Goal: Transaction & Acquisition: Purchase product/service

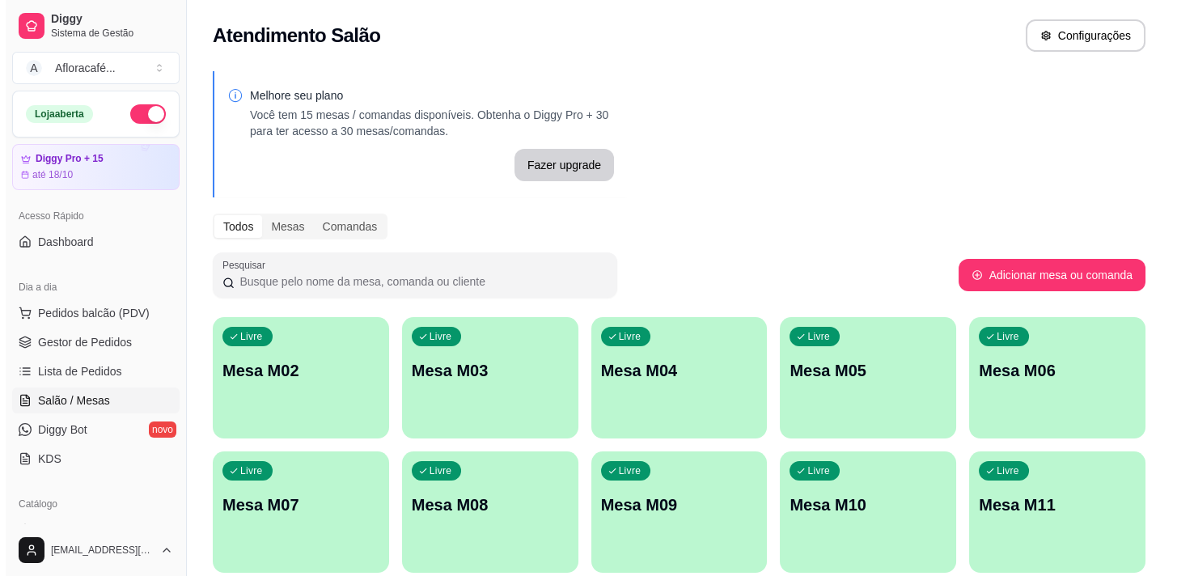
scroll to position [73, 0]
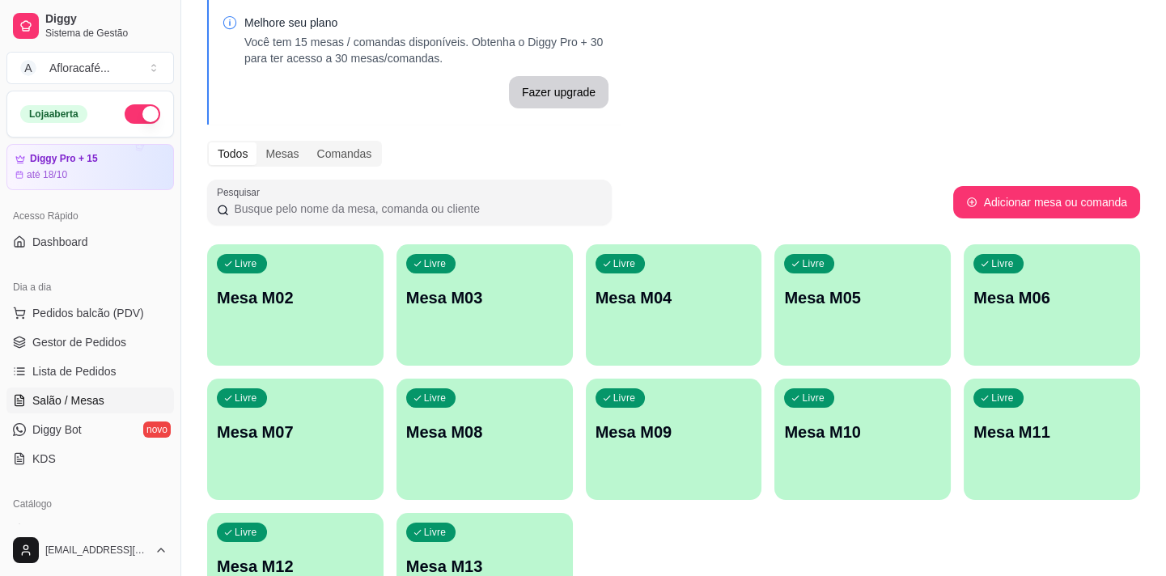
click at [227, 319] on div "Livre Mesa M02" at bounding box center [295, 295] width 176 height 102
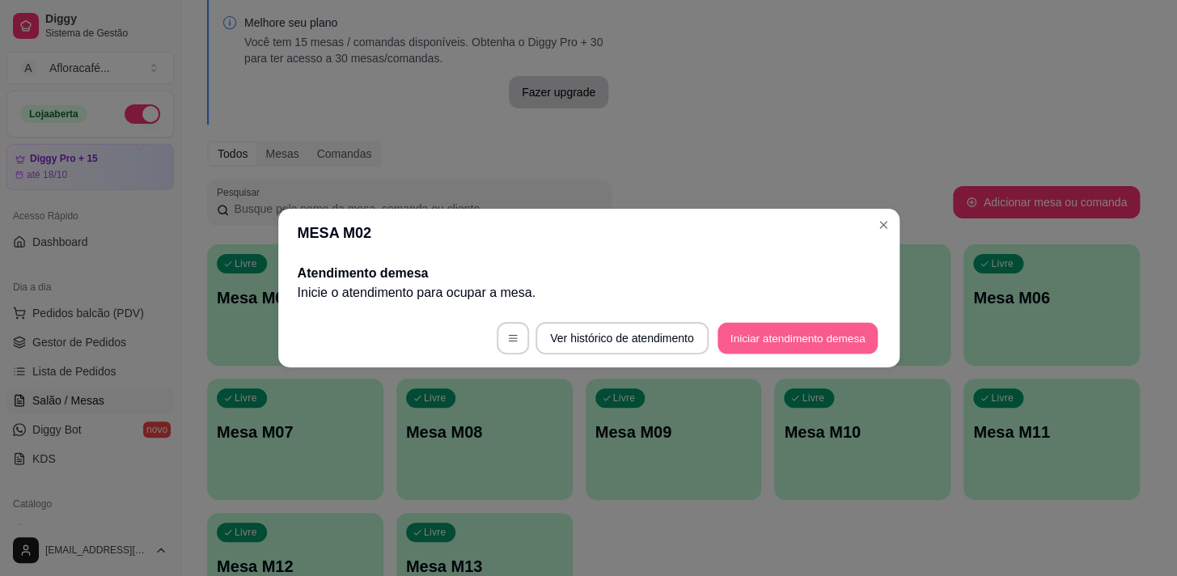
click at [809, 342] on button "Iniciar atendimento de mesa" at bounding box center [798, 339] width 160 height 32
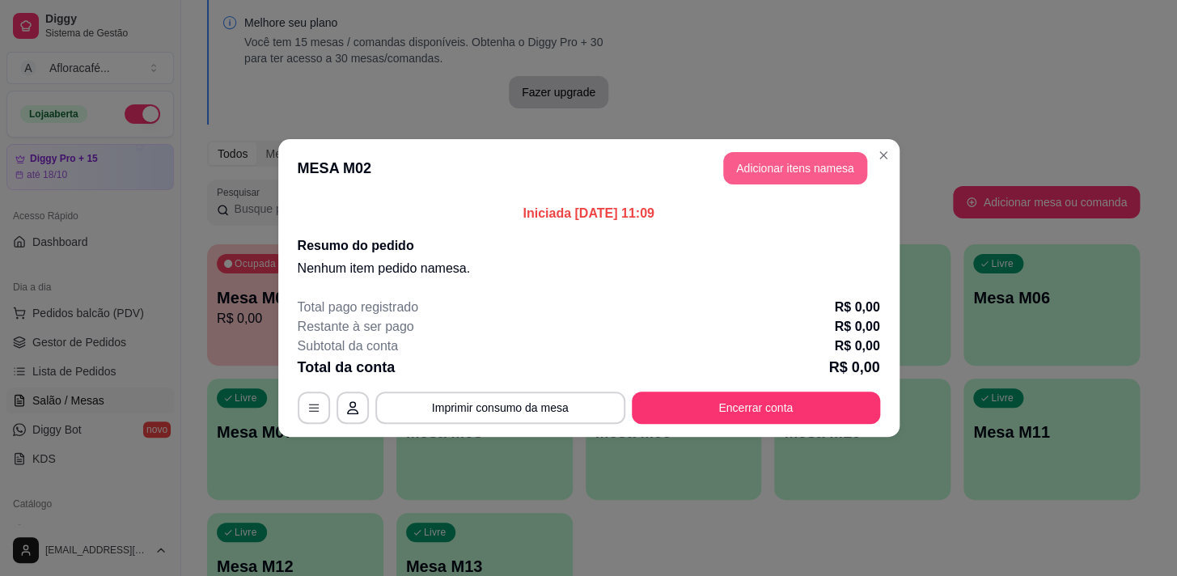
click at [775, 169] on button "Adicionar itens na mesa" at bounding box center [795, 168] width 144 height 32
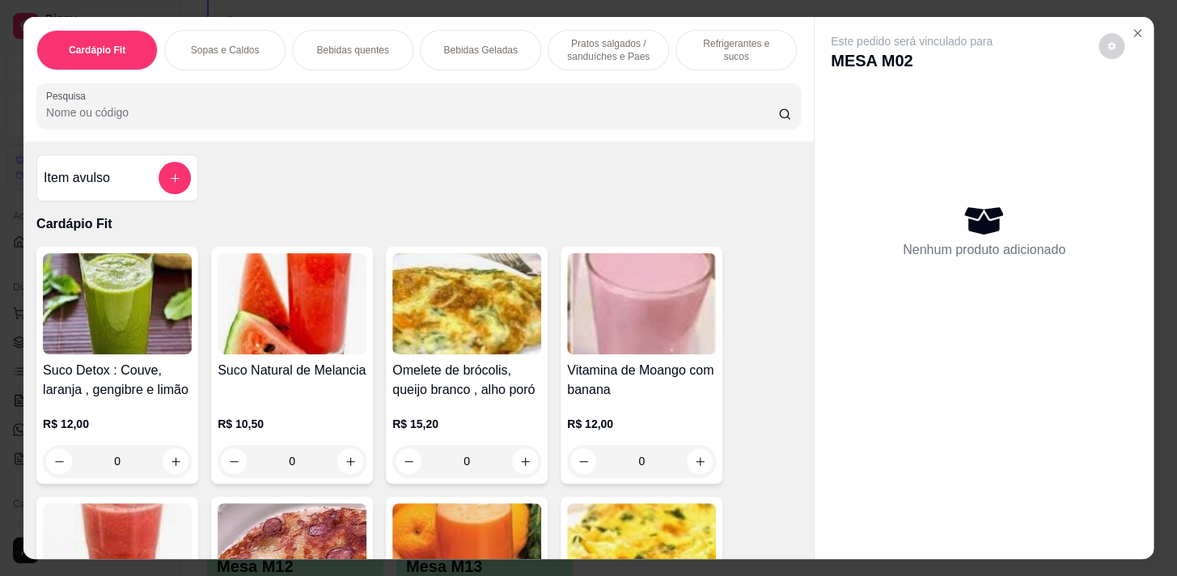
click at [502, 45] on p "Bebidas Geladas" at bounding box center [480, 50] width 74 height 13
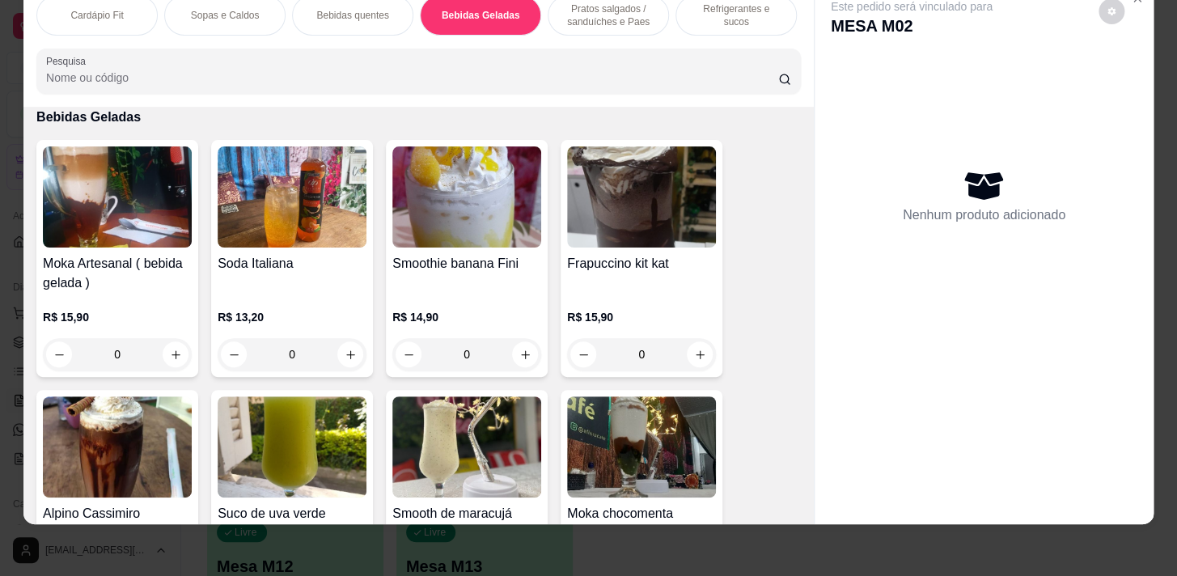
scroll to position [3298, 0]
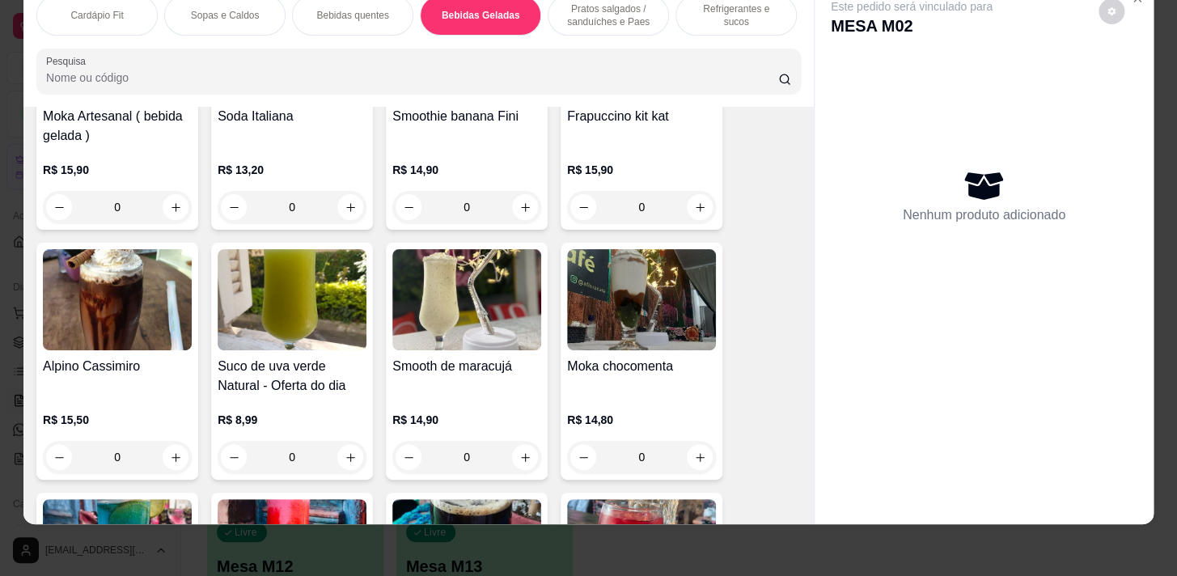
click at [337, 15] on div "Bebidas quentes" at bounding box center [352, 15] width 121 height 40
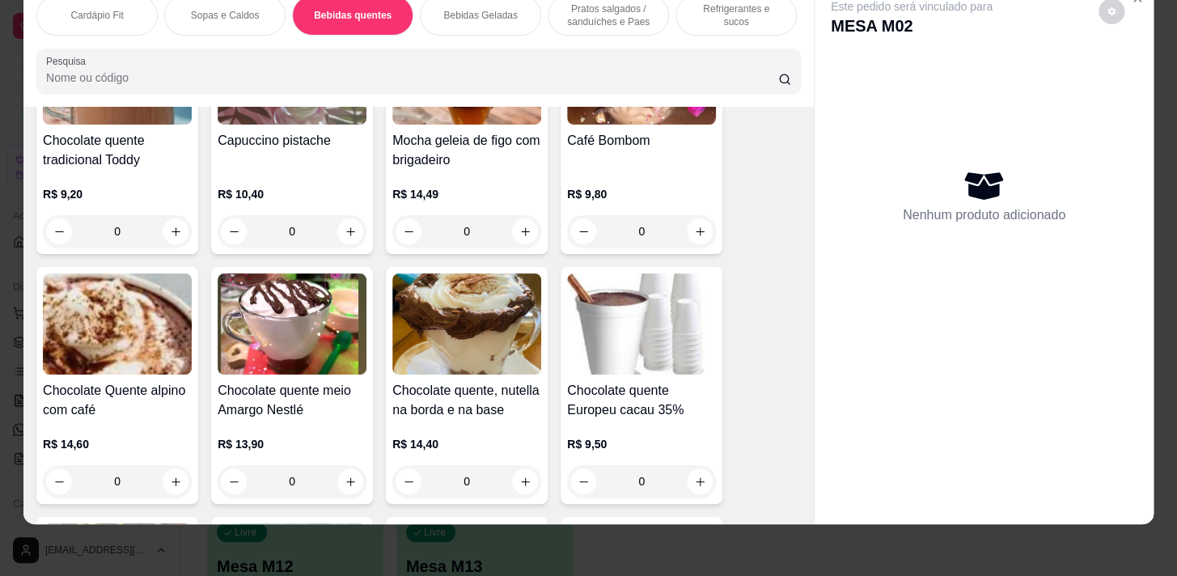
scroll to position [2638, 0]
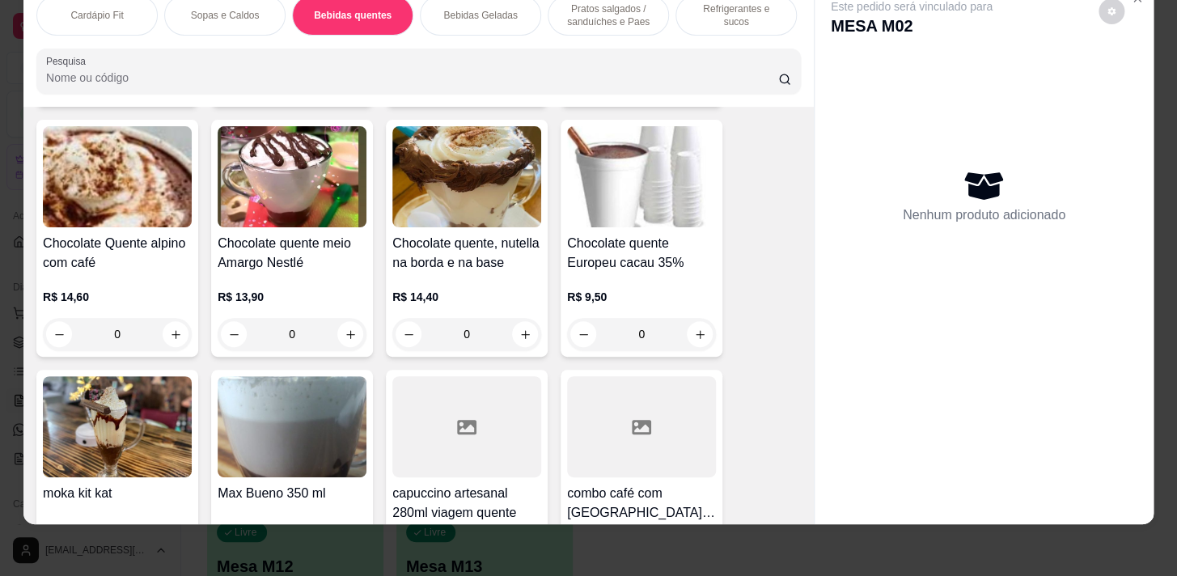
click at [180, 329] on div "0" at bounding box center [117, 334] width 149 height 32
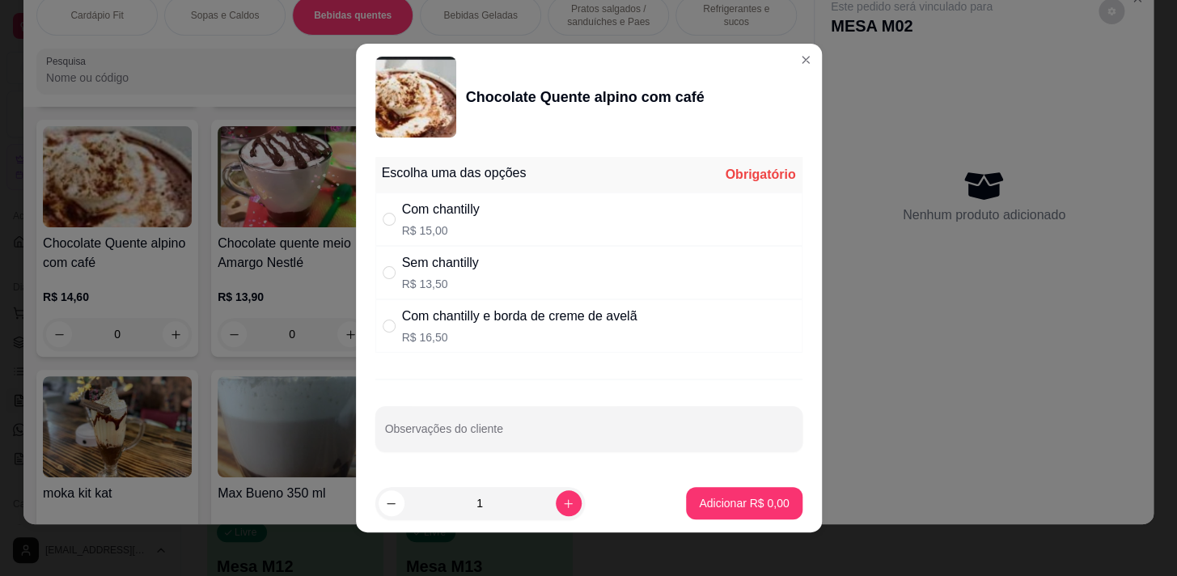
click at [402, 276] on p "R$ 13,50" at bounding box center [440, 284] width 77 height 16
radio input "true"
click at [722, 506] on p "Adicionar R$ 13,50" at bounding box center [741, 502] width 94 height 15
type input "1"
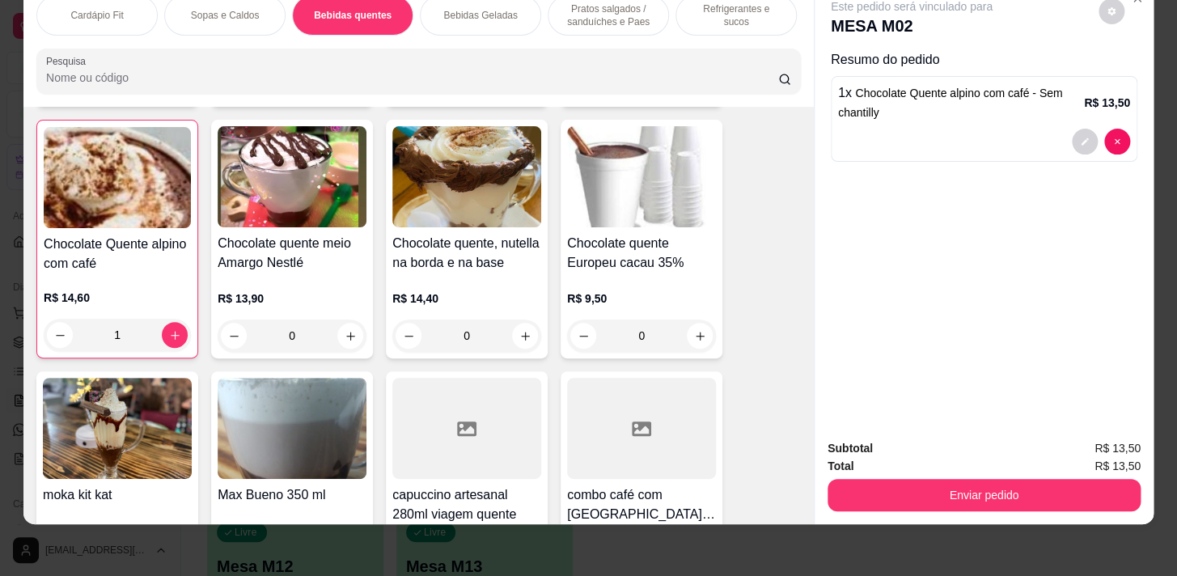
scroll to position [0, 668]
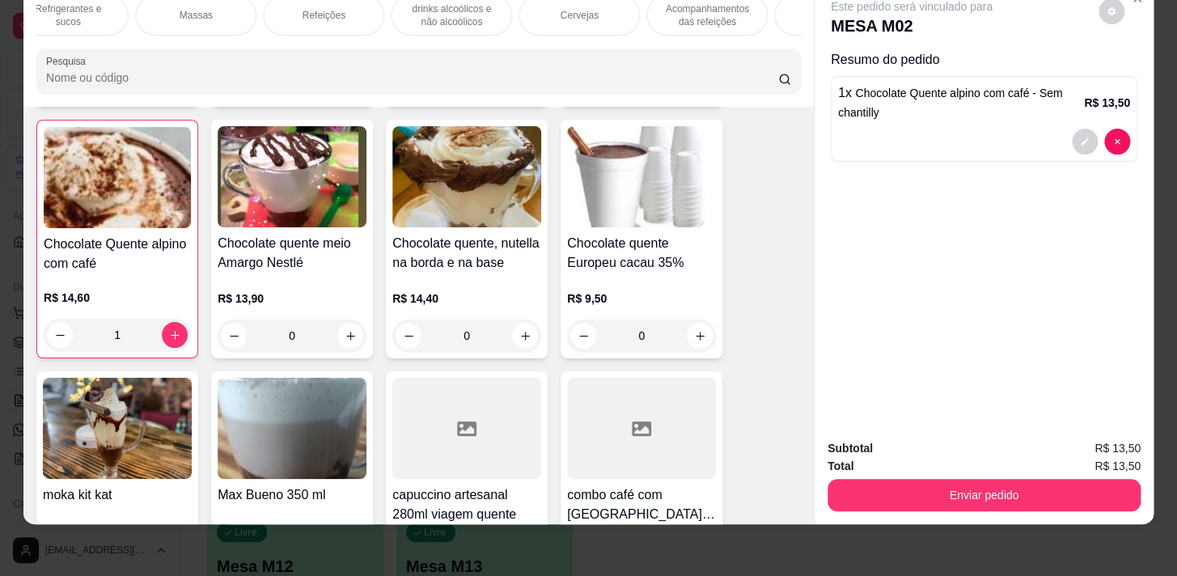
click at [680, 21] on div "Acompanhamentos das refeições" at bounding box center [707, 15] width 121 height 40
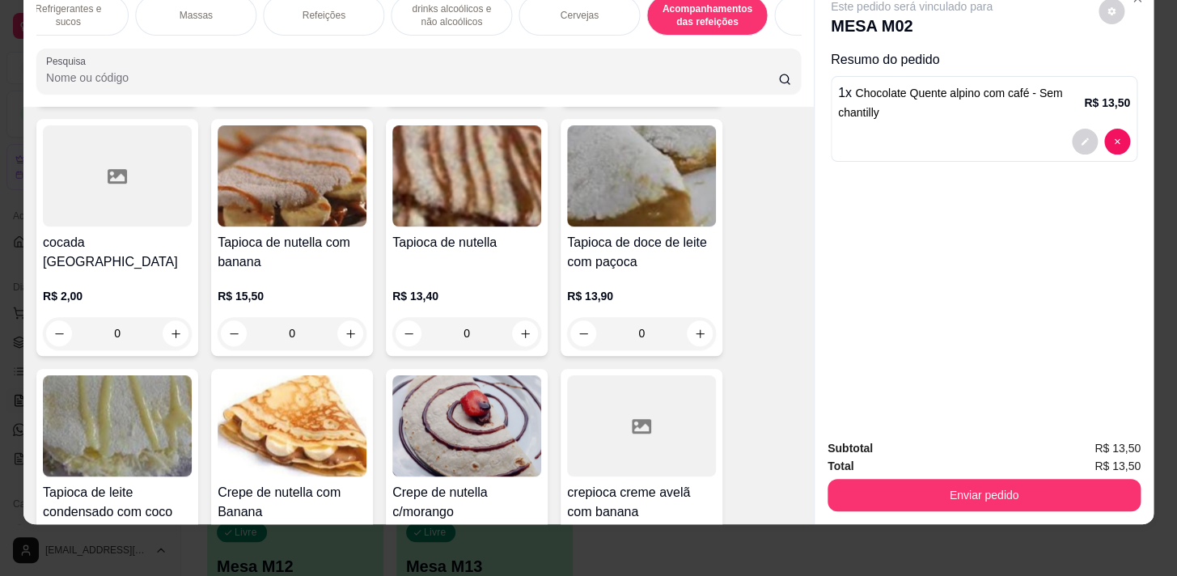
scroll to position [13464, 0]
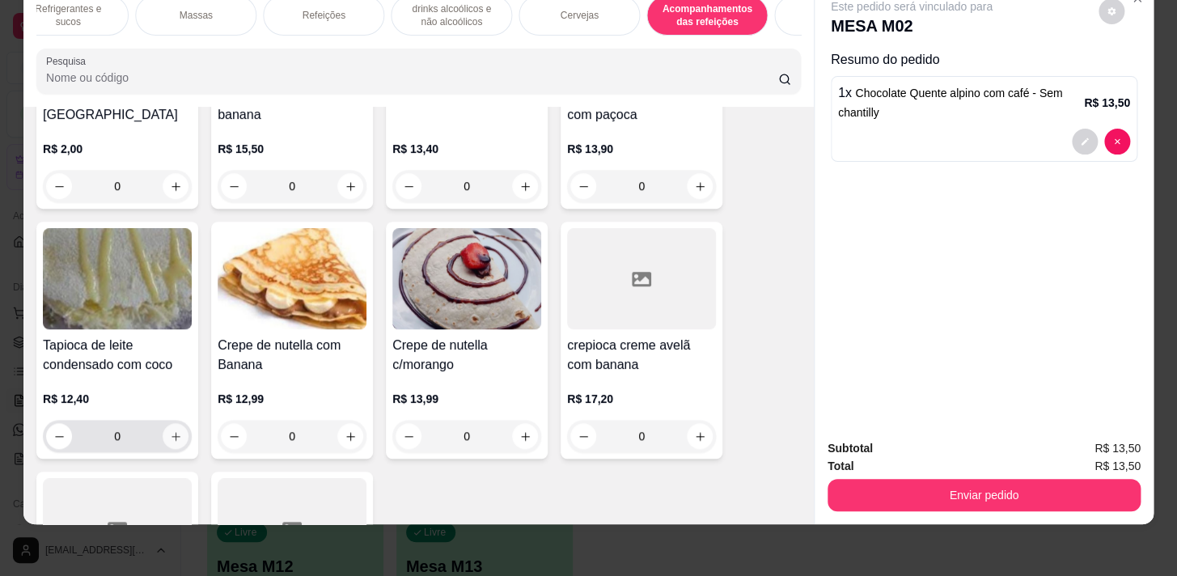
click at [163, 423] on button "increase-product-quantity" at bounding box center [176, 436] width 26 height 26
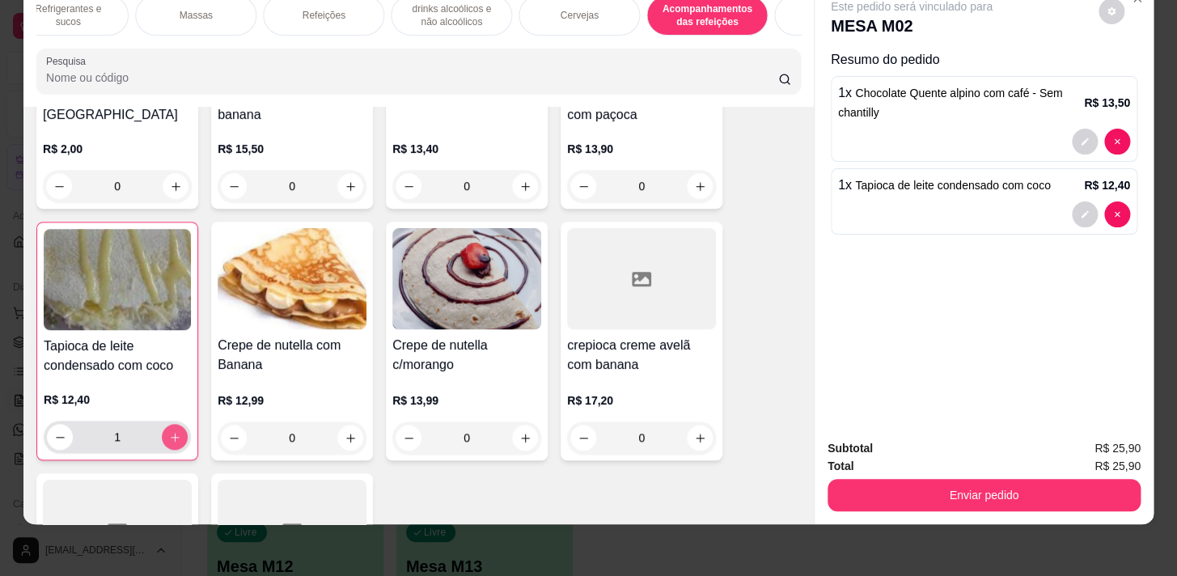
type input "1"
click at [932, 486] on button "Enviar pedido" at bounding box center [984, 495] width 313 height 32
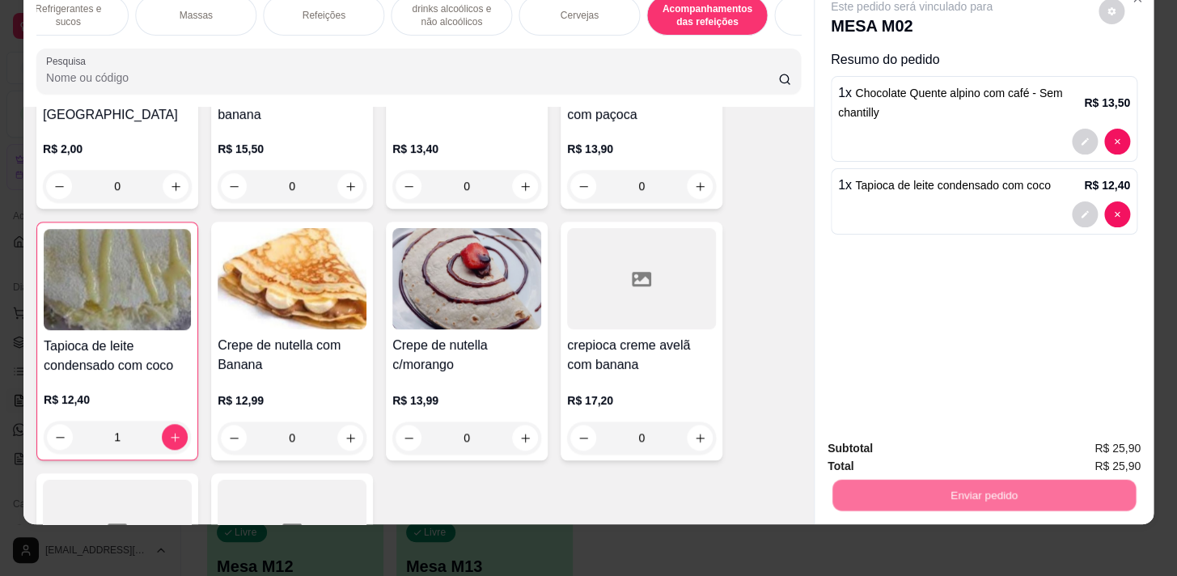
click at [948, 430] on button "Não registrar e enviar pedido" at bounding box center [930, 445] width 163 height 30
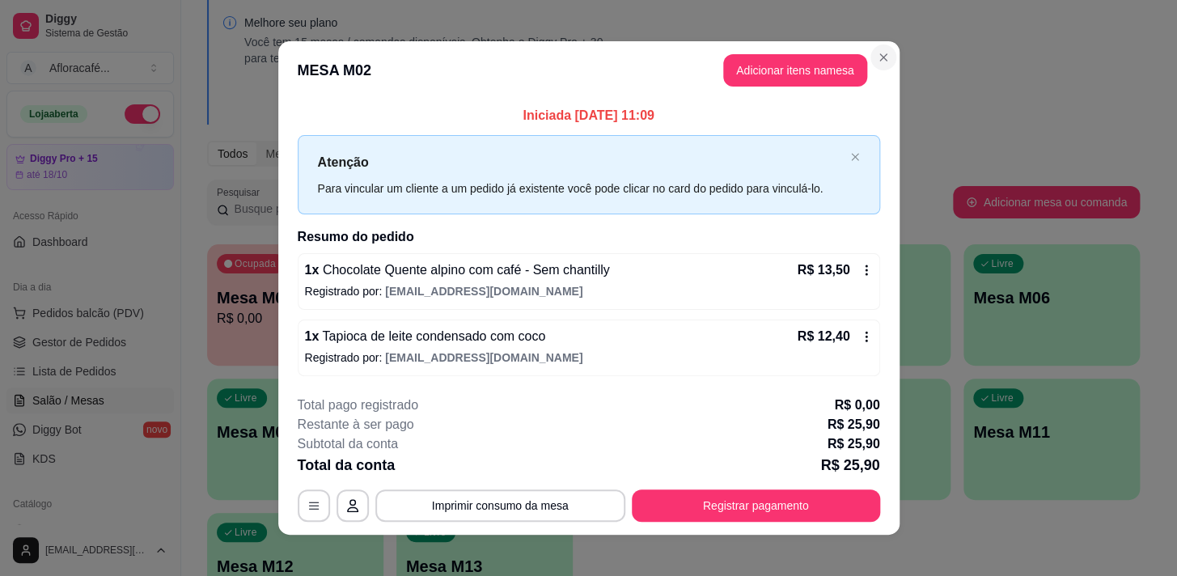
click at [892, 59] on section "**********" at bounding box center [588, 287] width 621 height 493
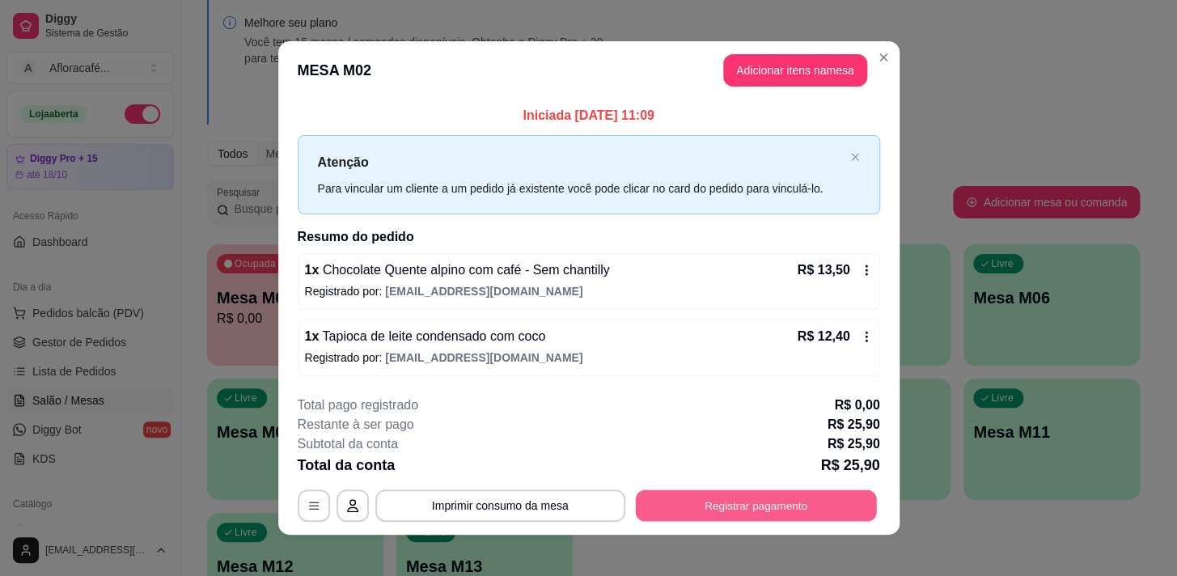
click at [774, 513] on button "Registrar pagamento" at bounding box center [755, 506] width 241 height 32
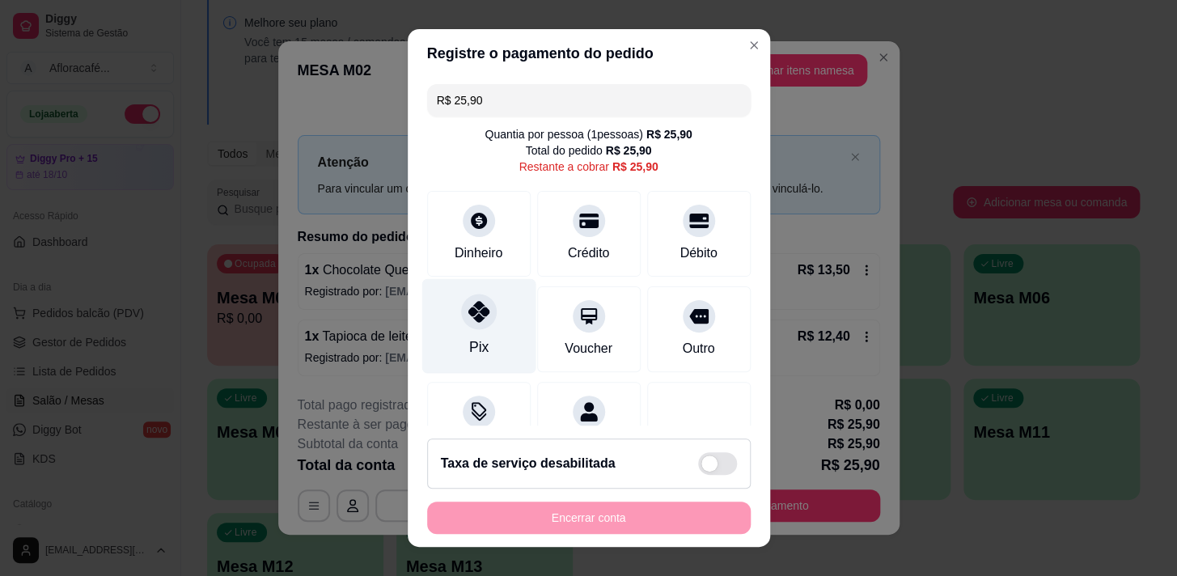
click at [474, 329] on div "Pix" at bounding box center [479, 325] width 114 height 95
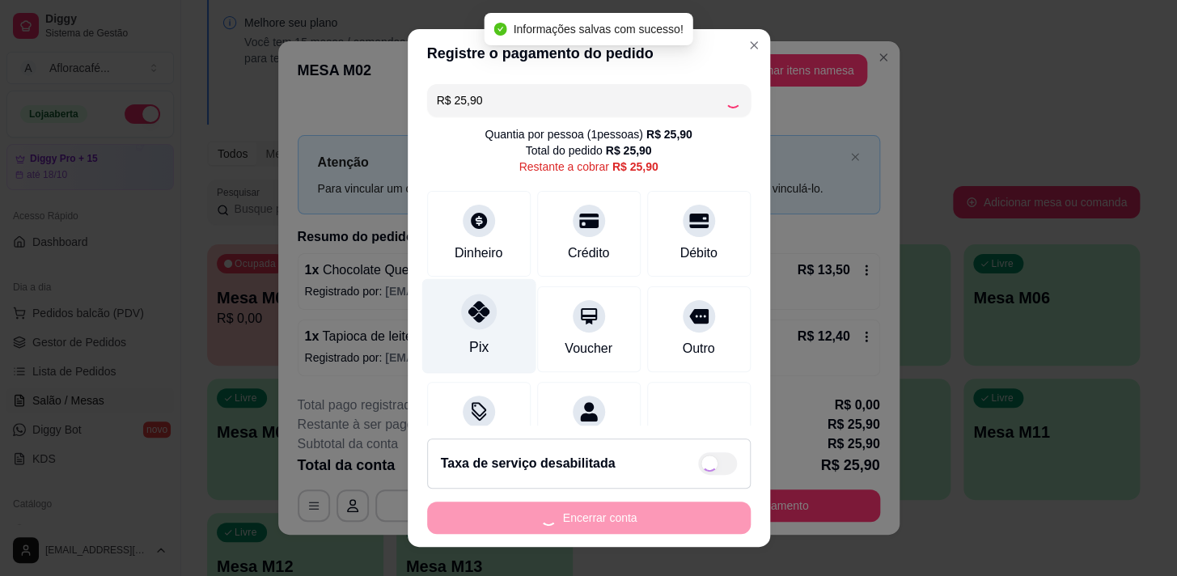
type input "R$ 0,00"
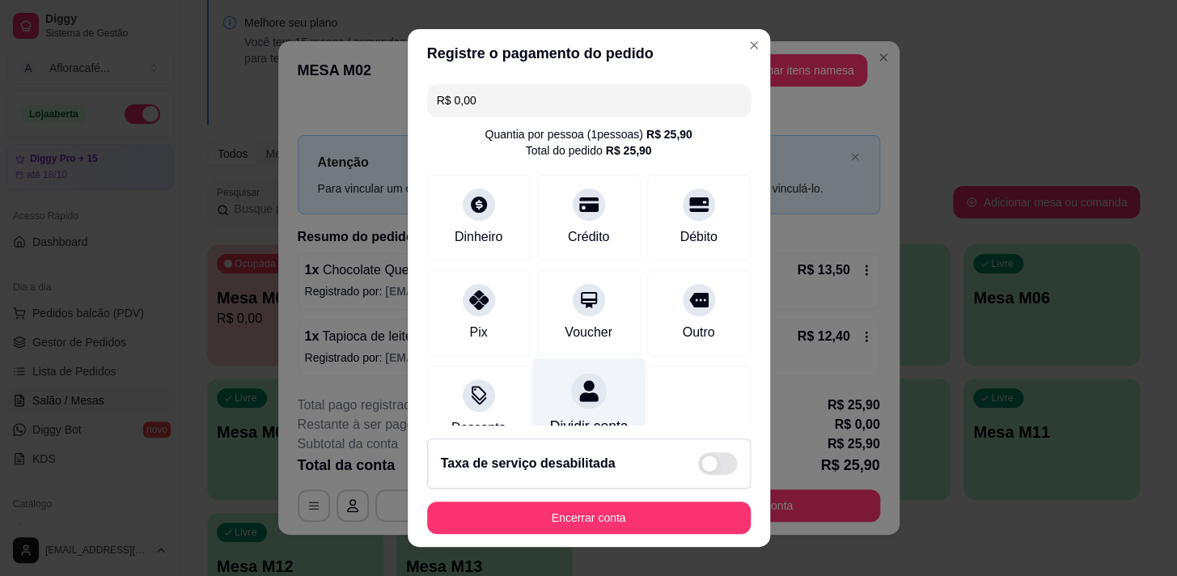
scroll to position [134, 0]
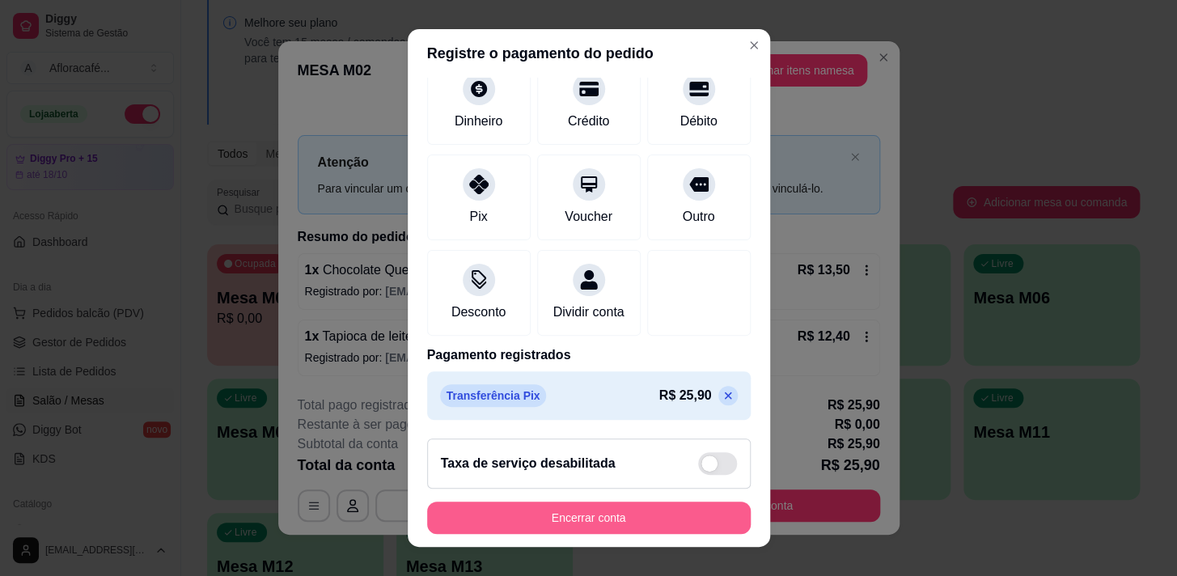
click at [670, 513] on button "Encerrar conta" at bounding box center [589, 518] width 324 height 32
